Goal: Task Accomplishment & Management: Use online tool/utility

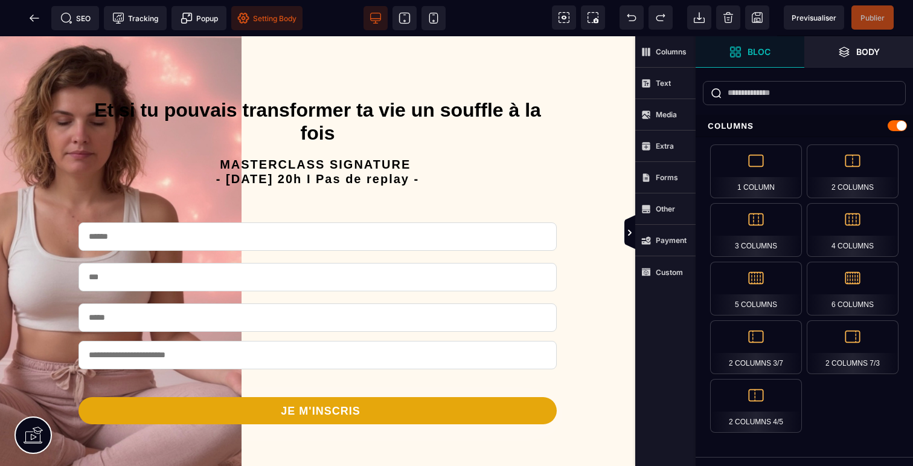
click at [276, 16] on span "Setting Body" at bounding box center [266, 18] width 59 height 12
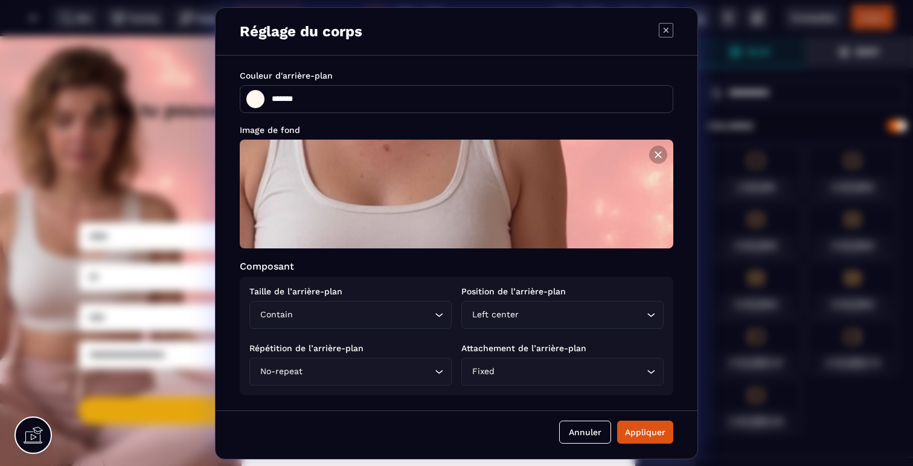
click at [344, 312] on input "Search for option" at bounding box center [363, 314] width 136 height 13
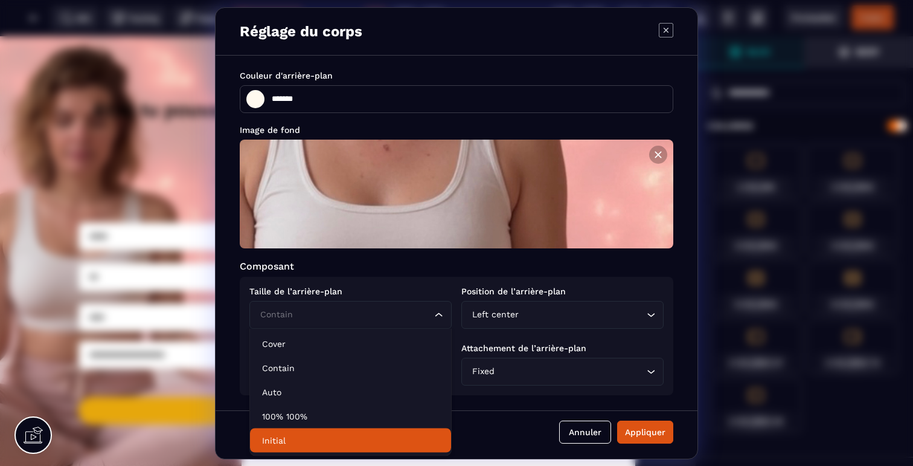
click at [287, 441] on p "Initial" at bounding box center [350, 440] width 177 height 12
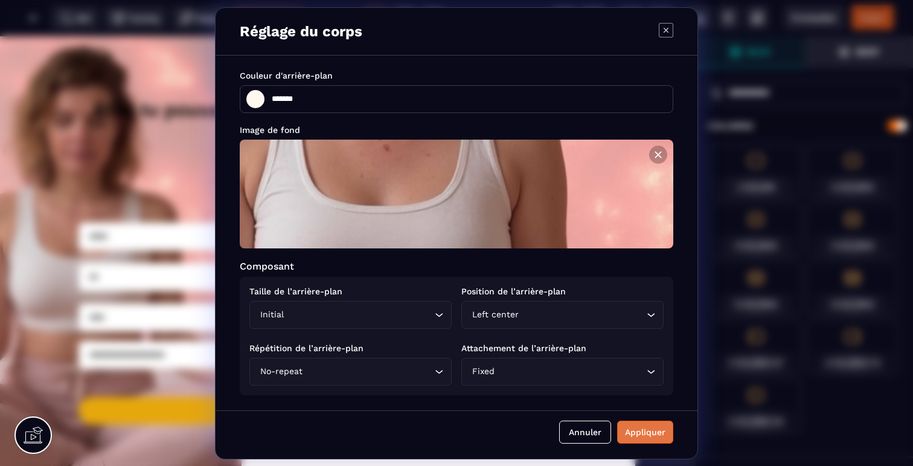
click at [629, 427] on div "Appliquer" at bounding box center [645, 432] width 40 height 12
type input "*******"
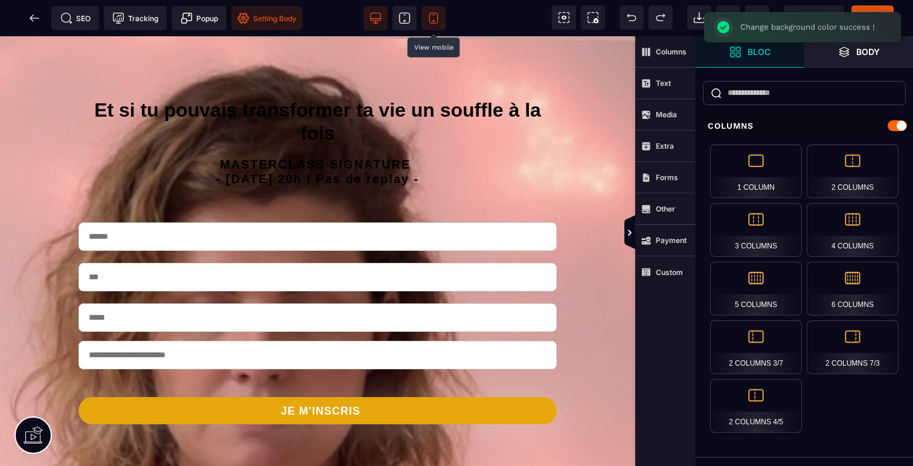
click at [435, 19] on icon at bounding box center [434, 18] width 12 height 12
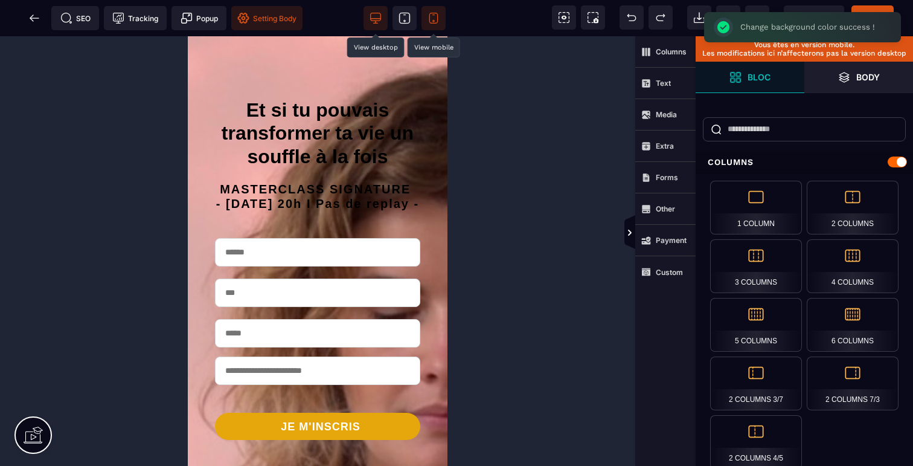
click at [374, 21] on icon at bounding box center [376, 18] width 12 height 12
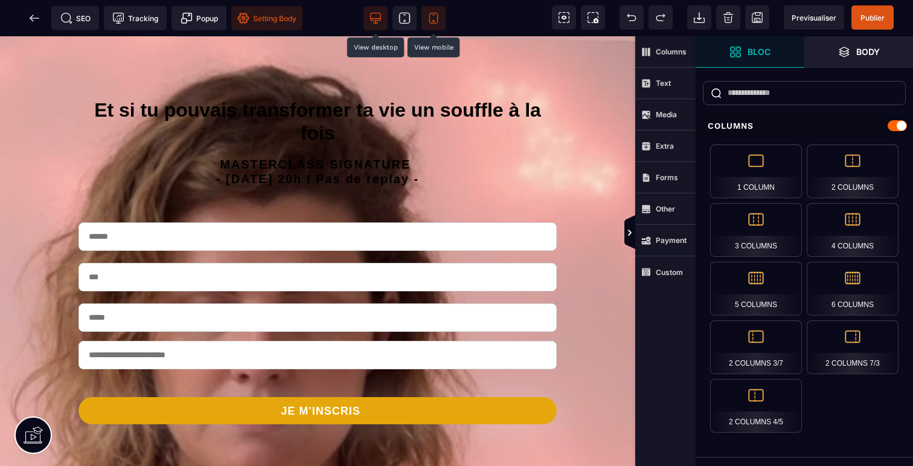
click at [283, 23] on span "Setting Body" at bounding box center [266, 18] width 59 height 12
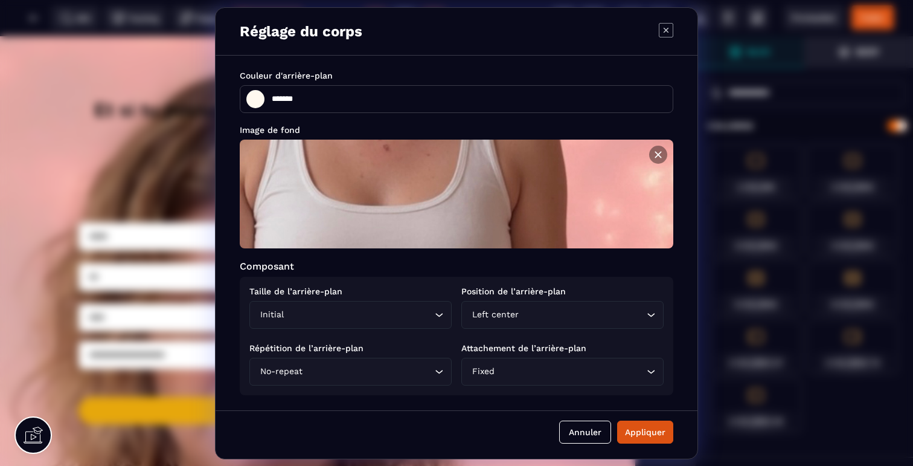
click at [657, 158] on icon "Modal window" at bounding box center [658, 155] width 12 height 12
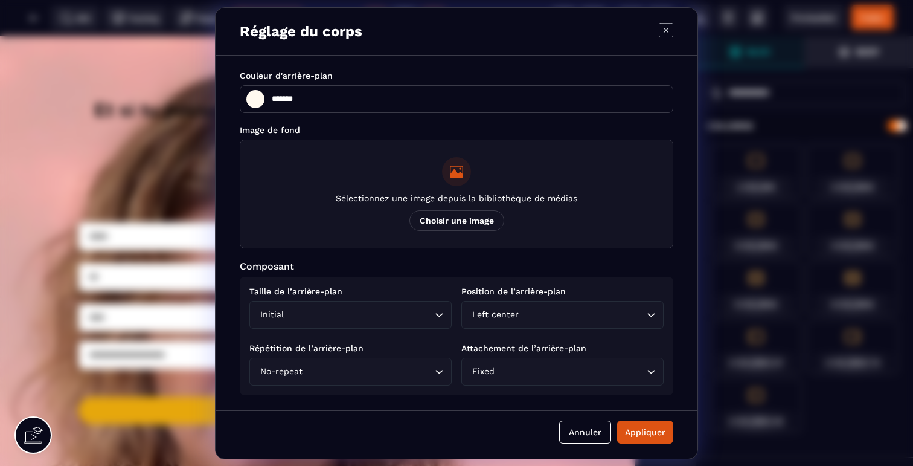
click at [469, 217] on span "Choisir une image" at bounding box center [456, 220] width 95 height 21
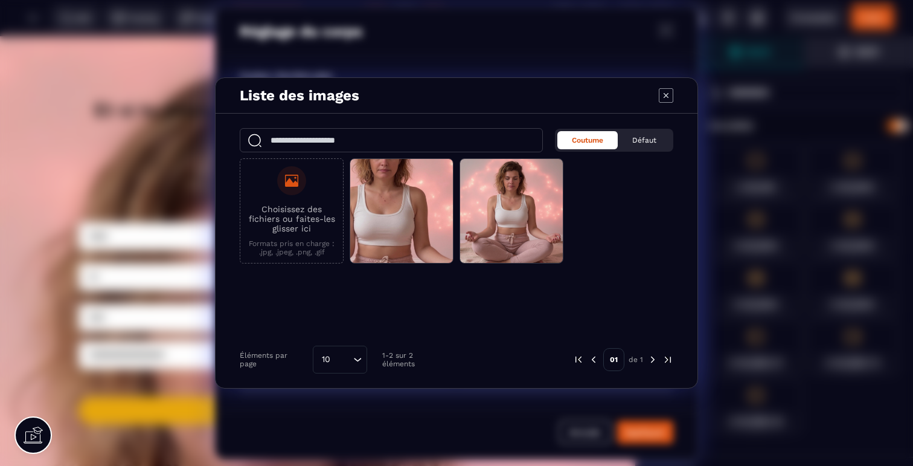
click at [310, 192] on label "Choisissez des fichiers ou faites-les glisser ici Formats pris en charge : .jpg…" at bounding box center [291, 211] width 91 height 90
click at [0, 0] on input "Choisissez des fichiers ou faites-les glisser ici Formats pris en charge : .jpg…" at bounding box center [0, 0] width 0 height 0
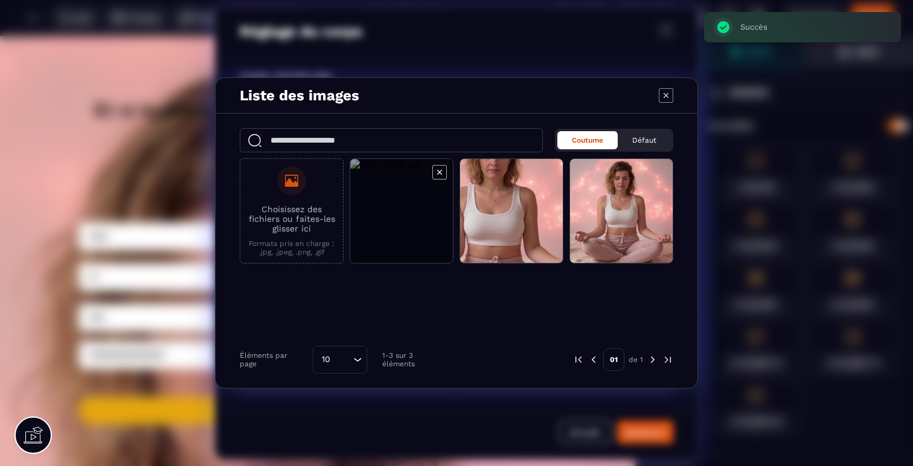
click at [429, 240] on span "Modal window" at bounding box center [401, 211] width 103 height 105
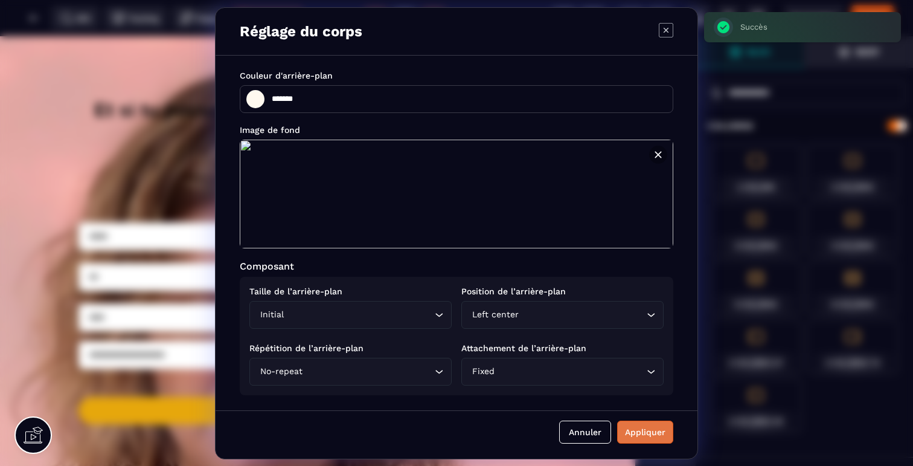
click at [632, 431] on div "Appliquer" at bounding box center [645, 432] width 40 height 12
type input "*******"
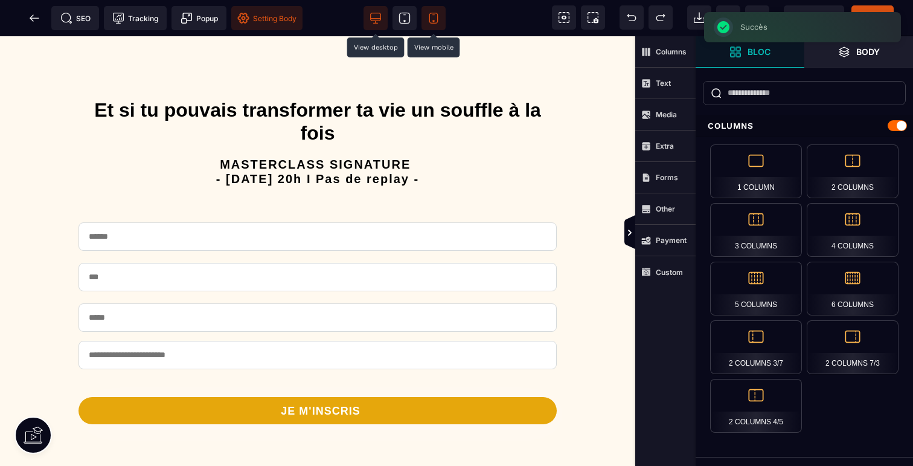
click at [430, 24] on icon at bounding box center [434, 18] width 12 height 12
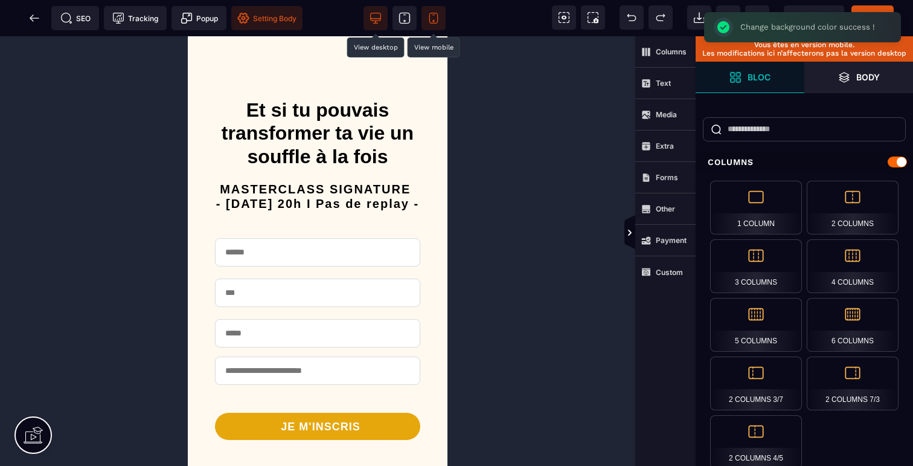
click at [265, 21] on span "Setting Body" at bounding box center [266, 18] width 59 height 12
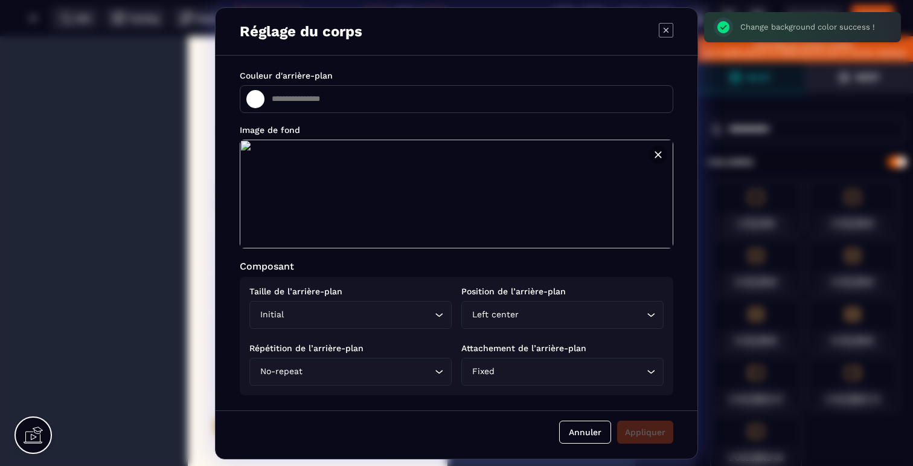
click at [389, 210] on img "Modal window" at bounding box center [457, 193] width 434 height 109
click at [651, 152] on button "Modal window" at bounding box center [658, 155] width 18 height 18
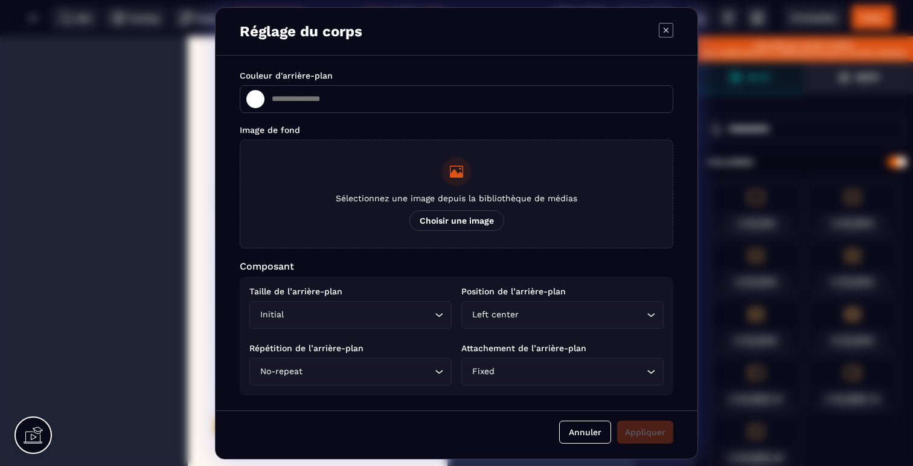
click at [447, 211] on span "Choisir une image" at bounding box center [456, 220] width 95 height 21
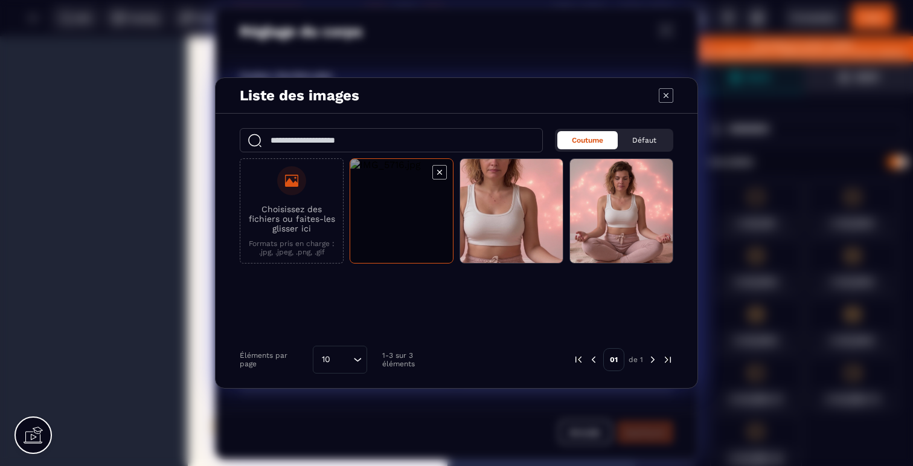
click at [443, 176] on icon "Modal window" at bounding box center [439, 172] width 14 height 14
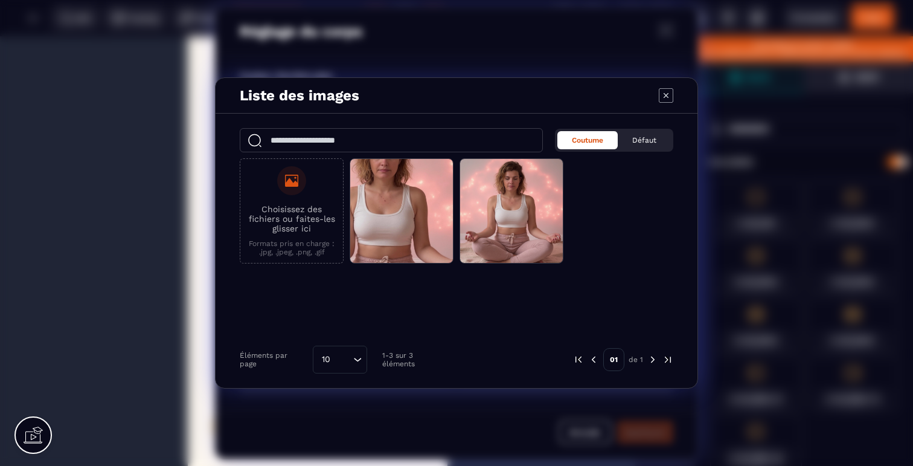
click at [293, 198] on label "Choisissez des fichiers ou faites-les glisser ici Formats pris en charge : .jpg…" at bounding box center [291, 211] width 91 height 90
click at [0, 0] on input "Choisissez des fichiers ou faites-les glisser ici Formats pris en charge : .jpg…" at bounding box center [0, 0] width 0 height 0
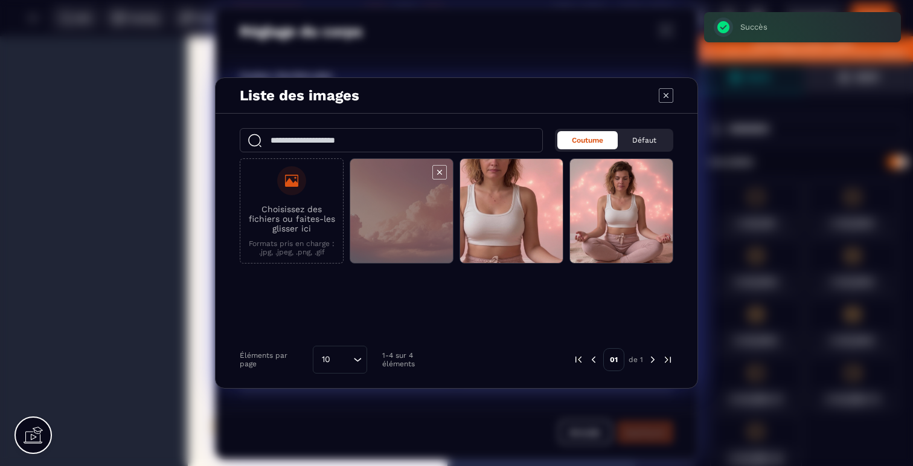
click at [412, 197] on span "Modal window" at bounding box center [401, 211] width 103 height 105
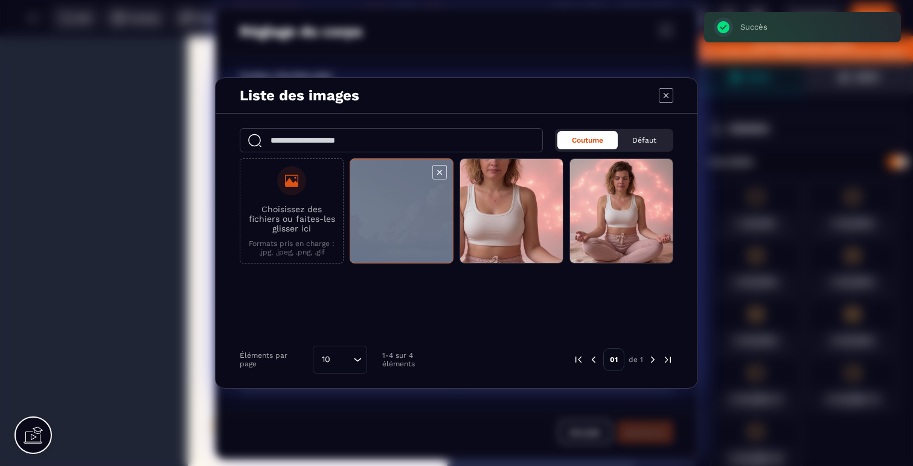
click at [412, 197] on span "Modal window" at bounding box center [401, 211] width 103 height 105
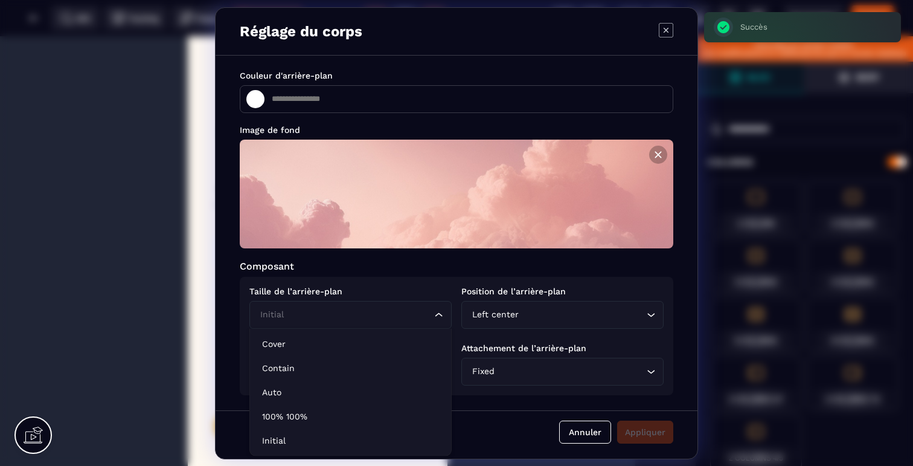
click at [385, 316] on input "Search for option" at bounding box center [344, 314] width 175 height 13
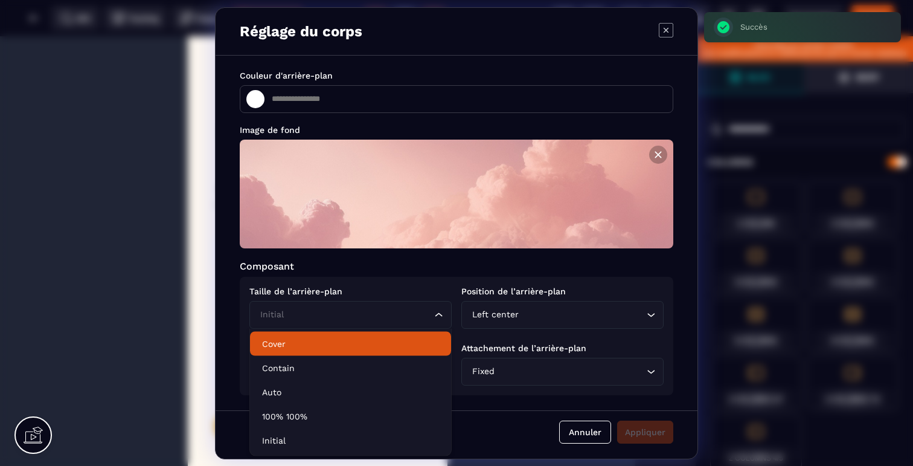
click at [330, 348] on p "Cover" at bounding box center [350, 344] width 177 height 12
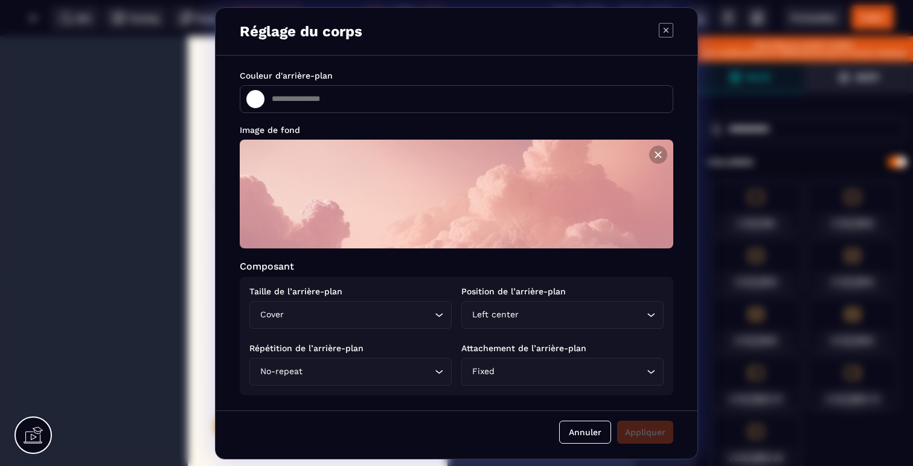
click at [667, 26] on icon "Modal window" at bounding box center [666, 30] width 14 height 14
type input "*******"
